Goal: Find specific page/section: Find specific page/section

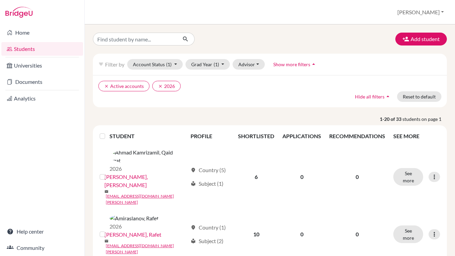
click at [142, 40] on input "Find student by name..." at bounding box center [135, 39] width 84 height 13
click at [133, 41] on input "[PERSON_NAME]" at bounding box center [135, 39] width 84 height 13
type input "[PERSON_NAME]"
click at [186, 40] on icon "submit" at bounding box center [185, 39] width 7 height 7
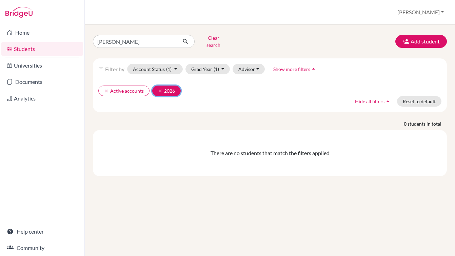
click at [159, 88] on icon "clear" at bounding box center [160, 90] width 5 height 5
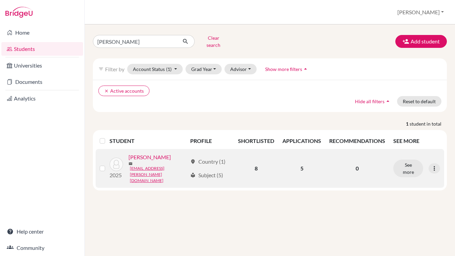
click at [154, 158] on link "[PERSON_NAME]" at bounding box center [150, 157] width 42 height 8
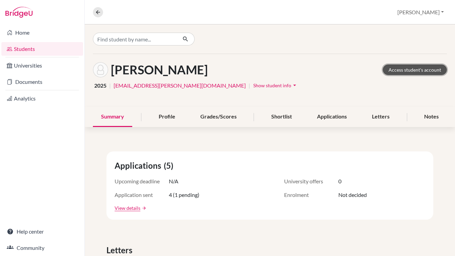
click at [395, 69] on link "Access student's account" at bounding box center [415, 69] width 64 height 11
